Goal: Communication & Community: Answer question/provide support

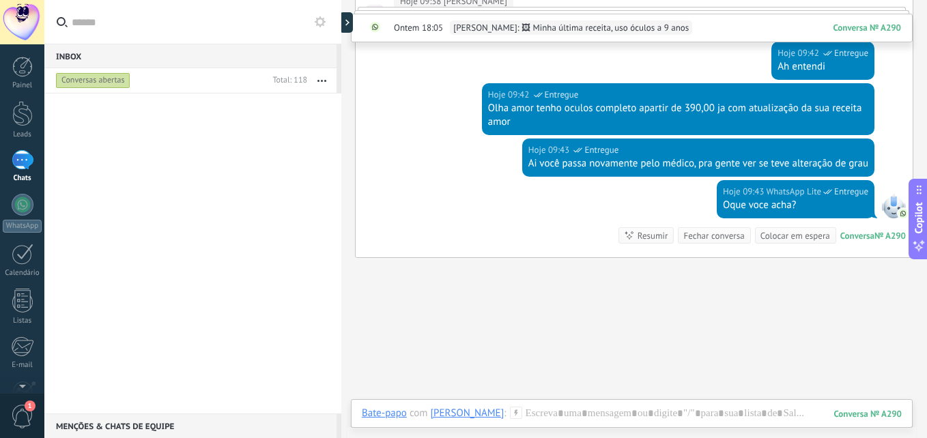
scroll to position [8, 0]
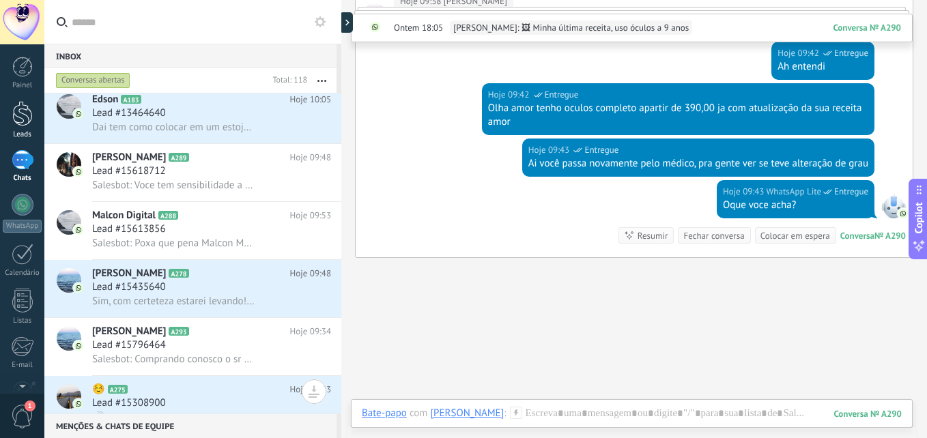
click at [16, 133] on div "Leads" at bounding box center [23, 134] width 40 height 9
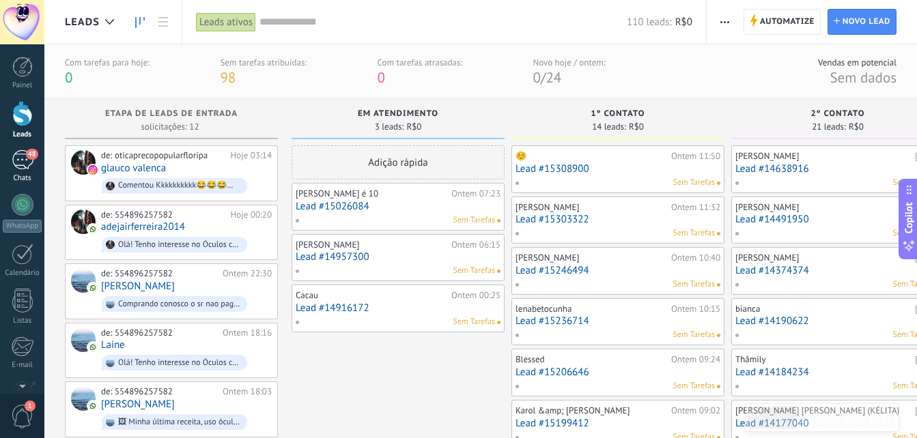
click at [14, 156] on div "48" at bounding box center [23, 160] width 22 height 20
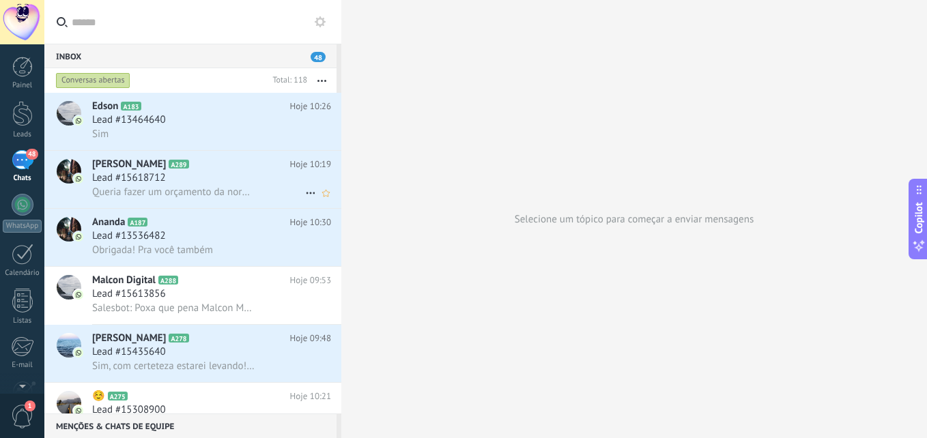
click at [188, 186] on span "Queria fazer um orçamento da normal e da que escurece, por favor" at bounding box center [174, 192] width 164 height 13
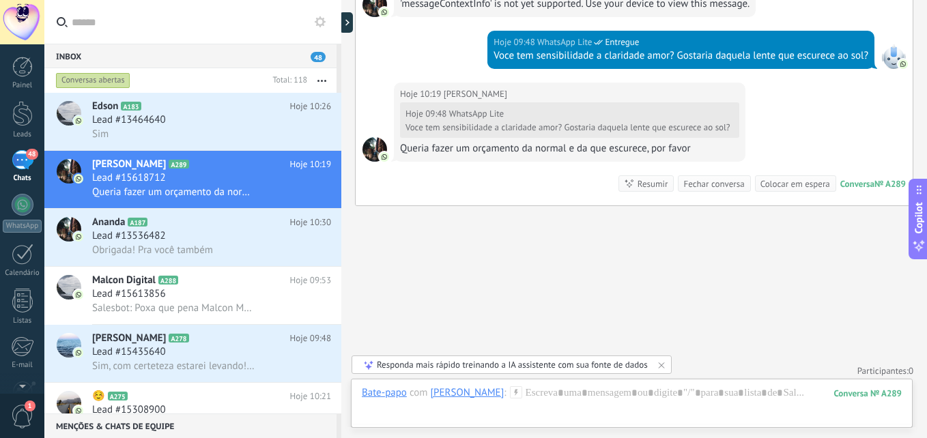
scroll to position [811, 0]
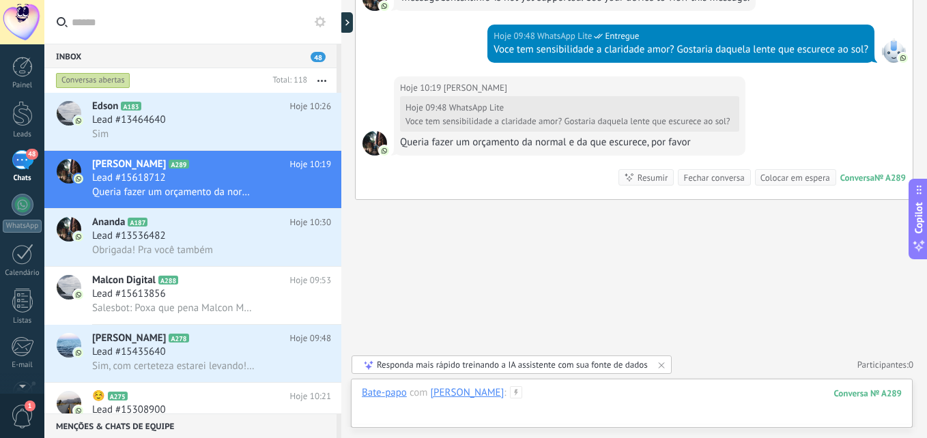
click at [579, 396] on div at bounding box center [632, 407] width 540 height 41
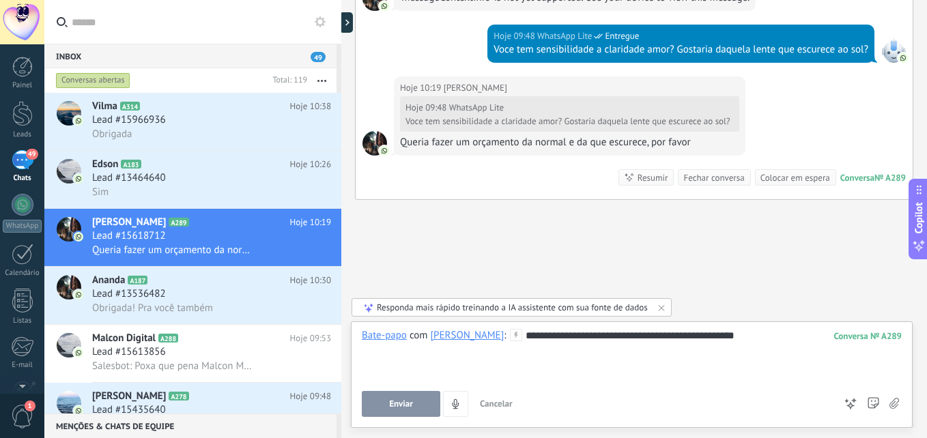
click at [762, 343] on div at bounding box center [632, 350] width 540 height 14
click at [772, 333] on div "**********" at bounding box center [632, 355] width 540 height 52
click at [600, 352] on div "**********" at bounding box center [632, 356] width 540 height 27
drag, startPoint x: 598, startPoint y: 352, endPoint x: 616, endPoint y: 352, distance: 18.4
click at [598, 352] on div "**********" at bounding box center [632, 356] width 540 height 27
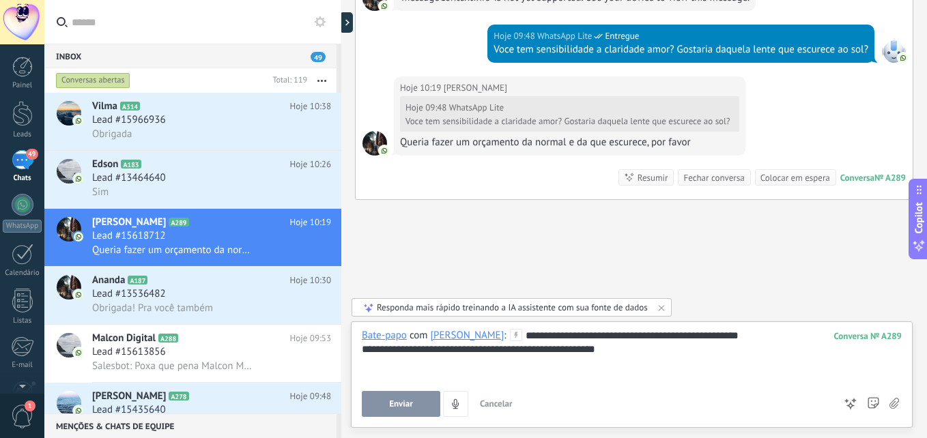
click at [631, 349] on div "**********" at bounding box center [632, 356] width 540 height 27
click at [391, 402] on span "Enviar" at bounding box center [401, 405] width 24 height 10
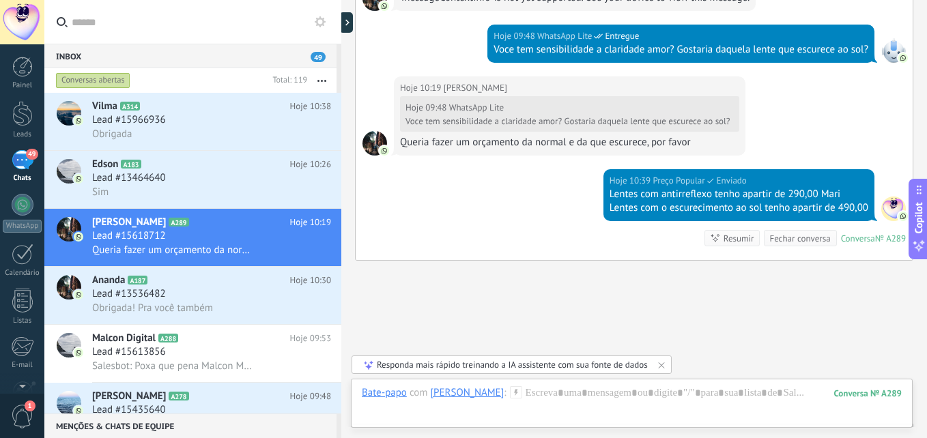
scroll to position [871, 0]
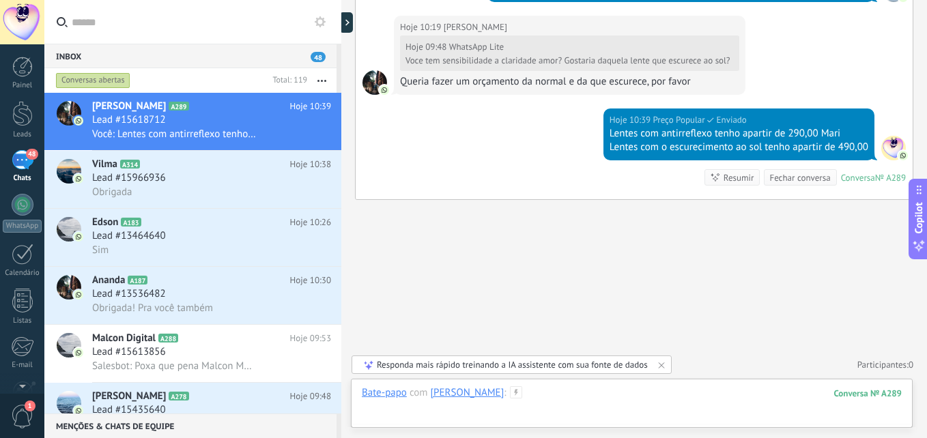
click at [613, 404] on div at bounding box center [632, 407] width 540 height 41
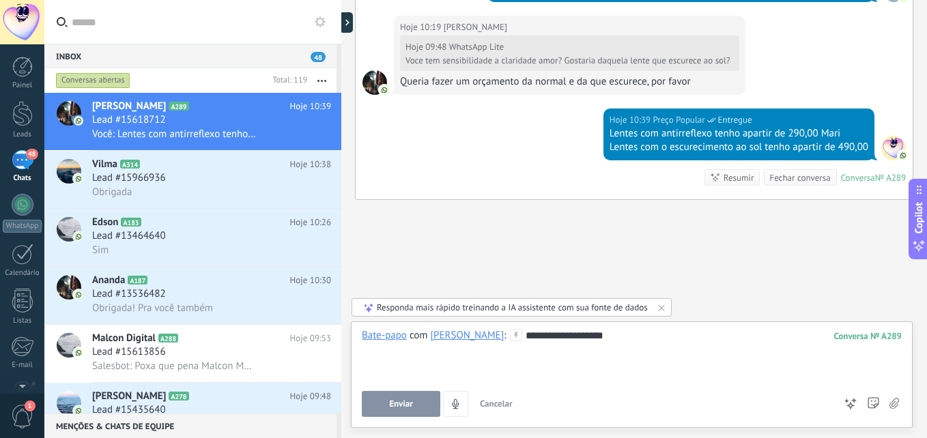
click at [385, 408] on button "Enviar" at bounding box center [401, 404] width 79 height 26
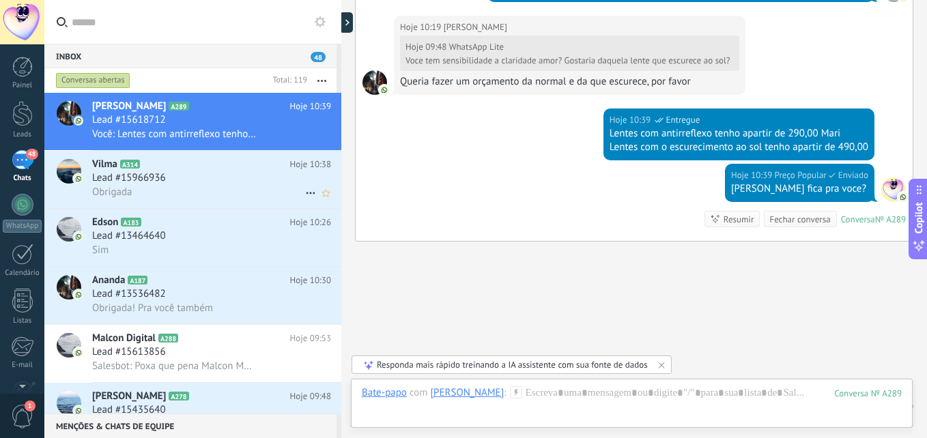
scroll to position [913, 0]
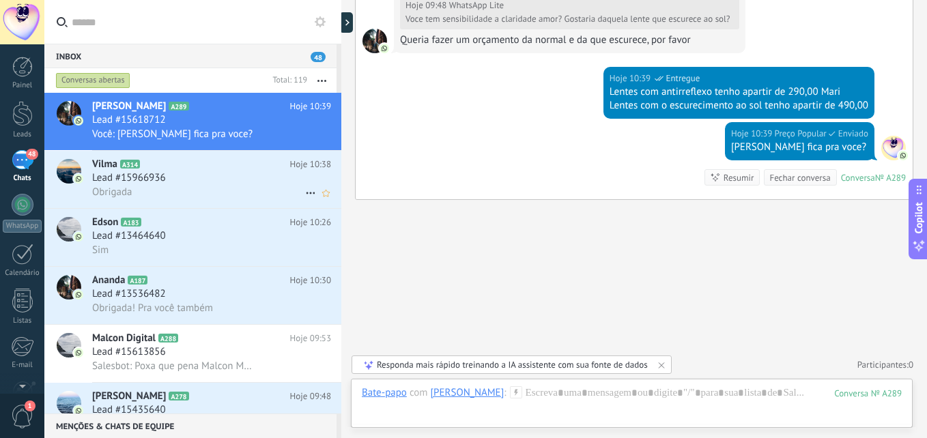
click at [223, 191] on div "Obrigada" at bounding box center [211, 192] width 239 height 14
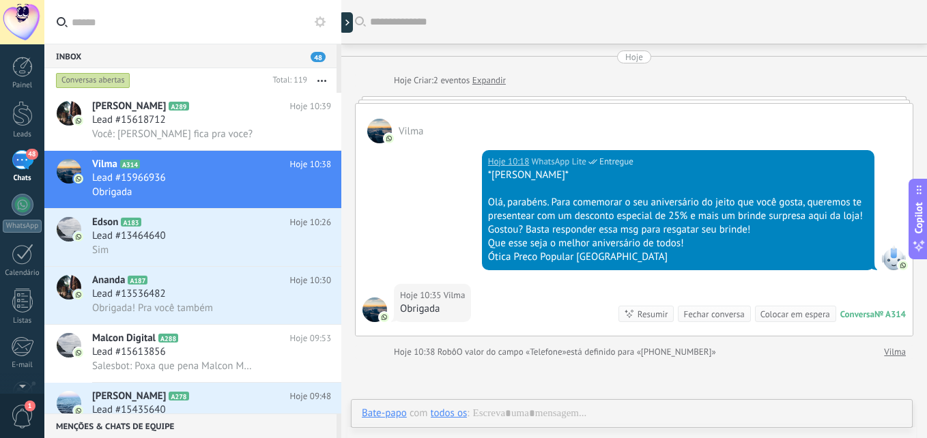
scroll to position [91, 0]
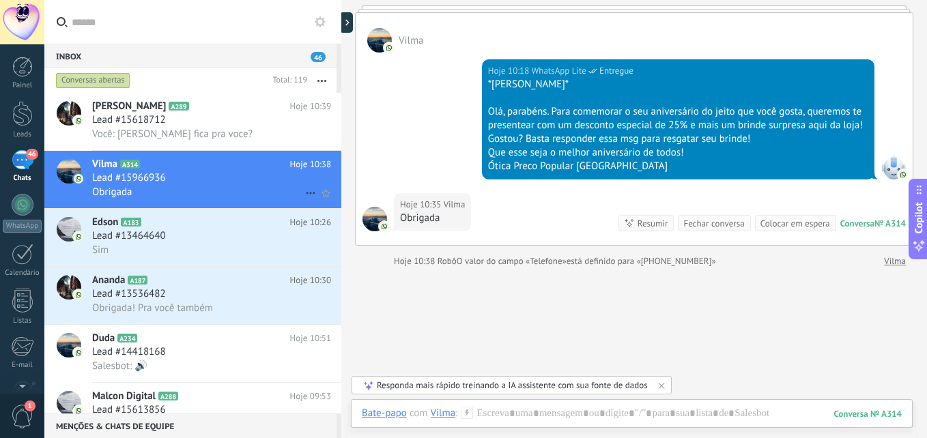
click at [307, 193] on use at bounding box center [310, 194] width 9 height 2
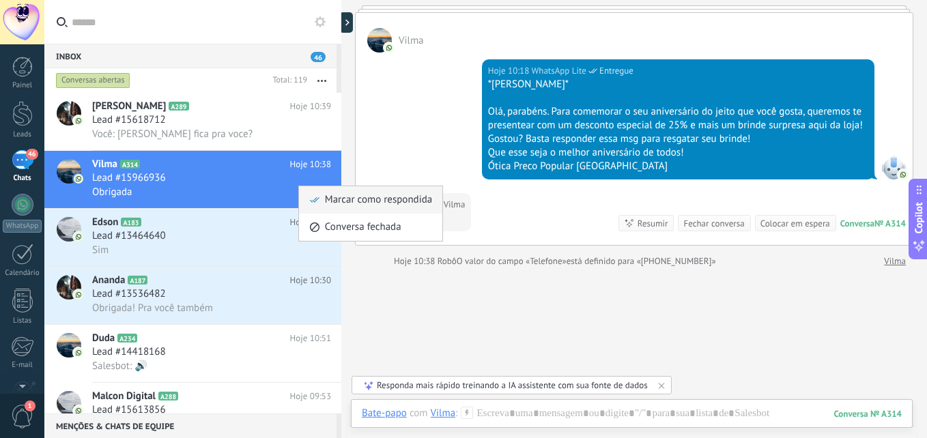
click at [314, 202] on use at bounding box center [315, 199] width 10 height 5
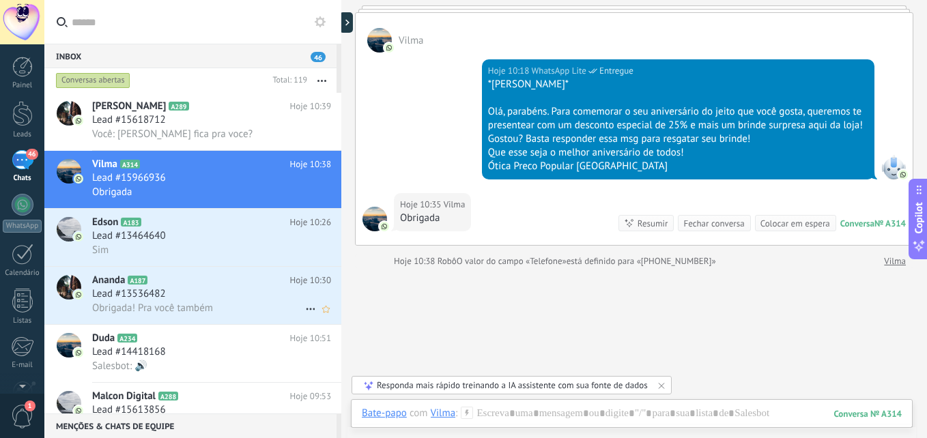
click at [231, 285] on h2 "Ananda A187" at bounding box center [191, 281] width 198 height 14
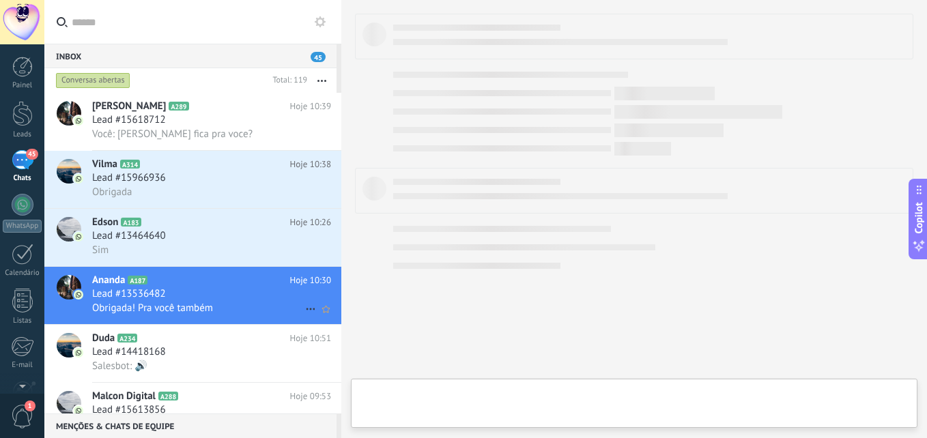
click at [306, 309] on use at bounding box center [310, 310] width 9 height 2
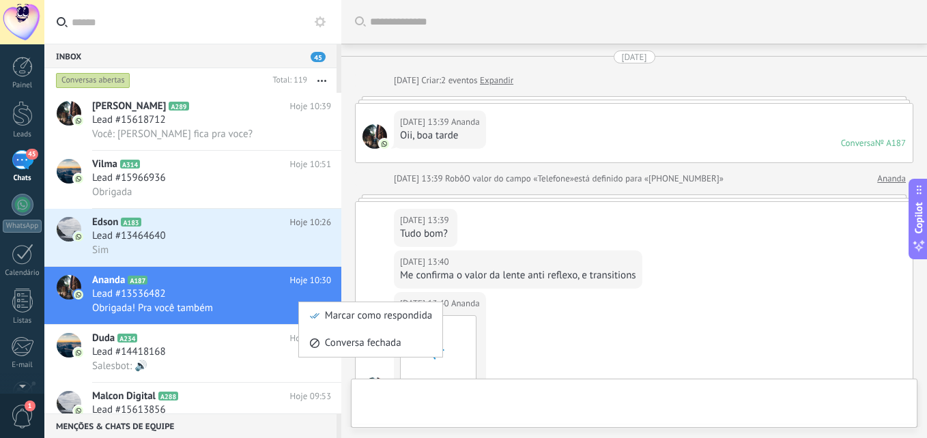
click at [305, 309] on li "Marcar como respondida" at bounding box center [370, 316] width 143 height 27
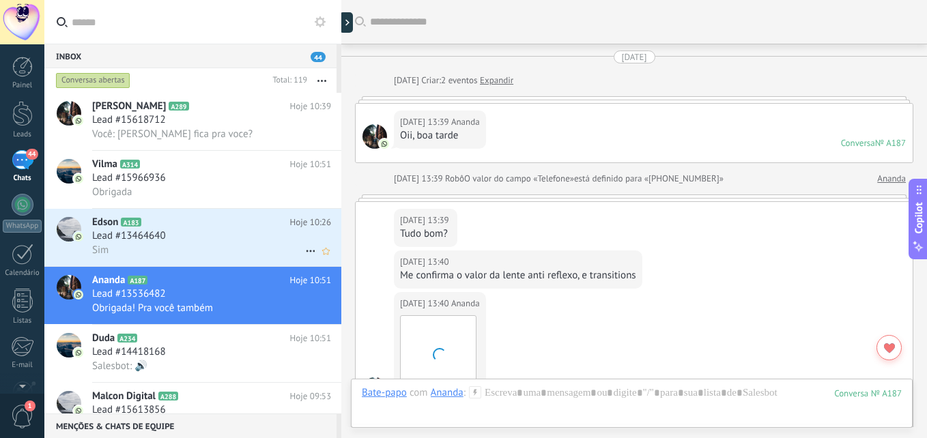
scroll to position [1765, 0]
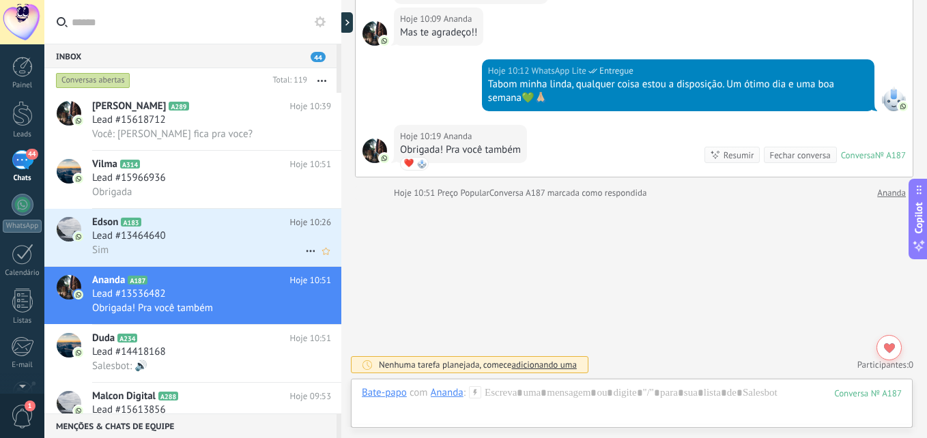
click at [226, 222] on h2 "Edson A183" at bounding box center [191, 223] width 198 height 14
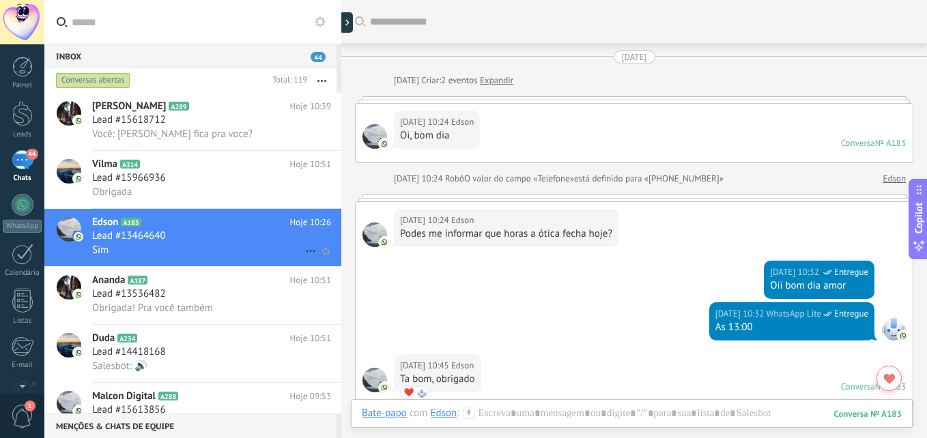
scroll to position [615, 0]
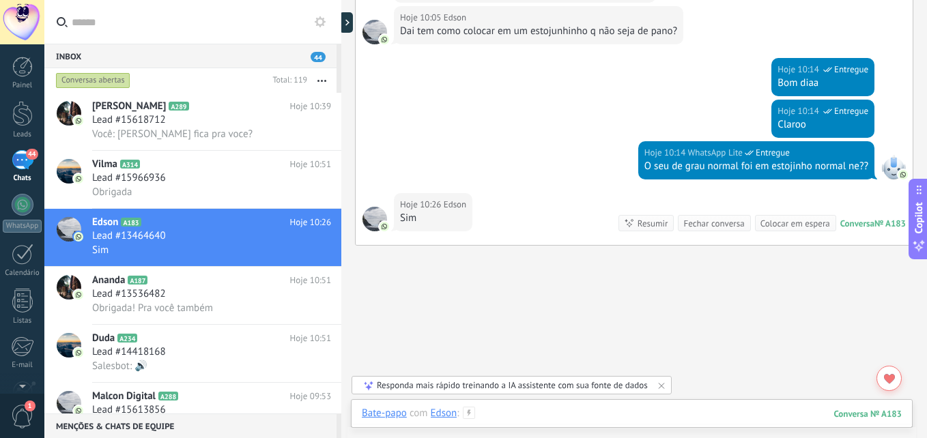
click at [608, 413] on div at bounding box center [632, 427] width 540 height 41
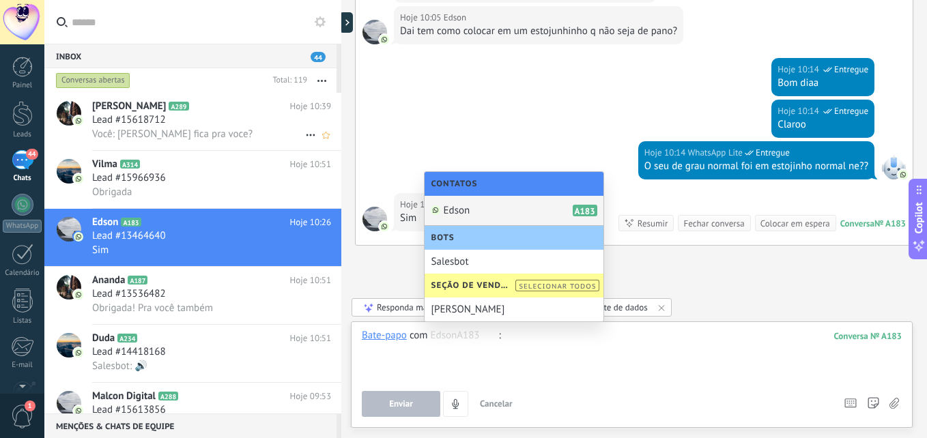
click at [232, 126] on div "Lead #15618712" at bounding box center [211, 120] width 239 height 14
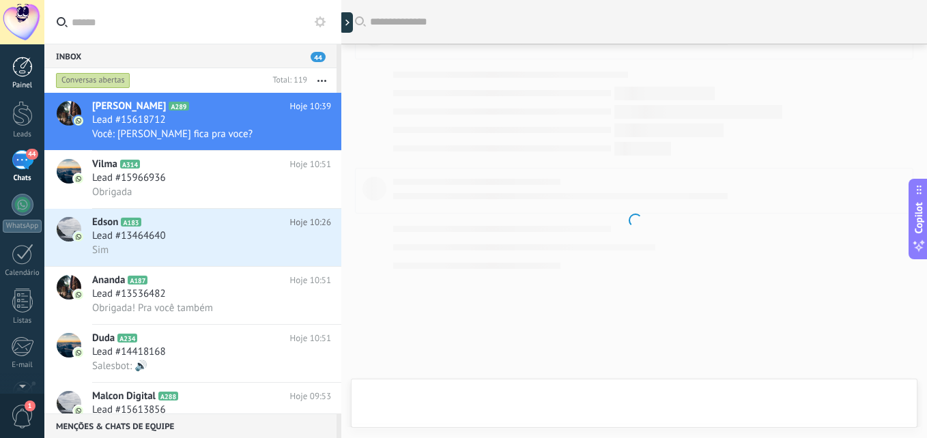
click at [23, 71] on div at bounding box center [22, 67] width 20 height 20
